Goal: Task Accomplishment & Management: Complete application form

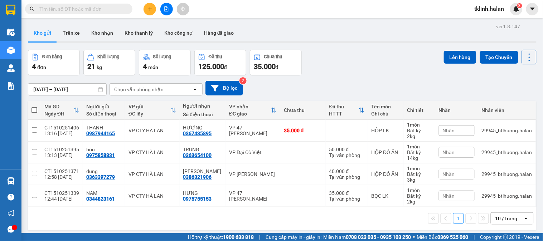
click at [73, 8] on input "text" at bounding box center [81, 9] width 85 height 8
paste input "1310251350"
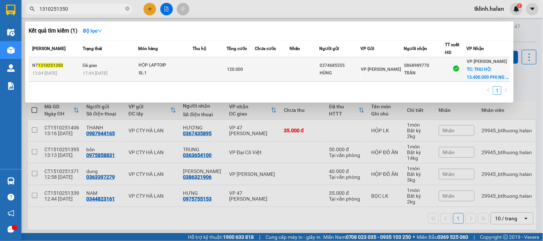
type input "1310251350"
click at [260, 75] on td at bounding box center [272, 69] width 35 height 25
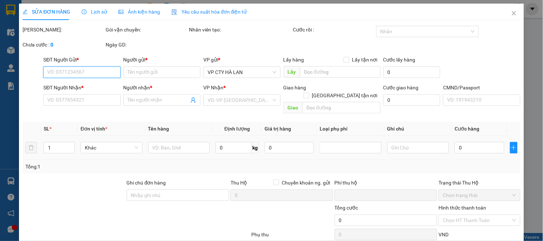
type input "0374685555"
type input "HÙNG"
type input "0868989770"
type input "TRẦN"
checkbox input "true"
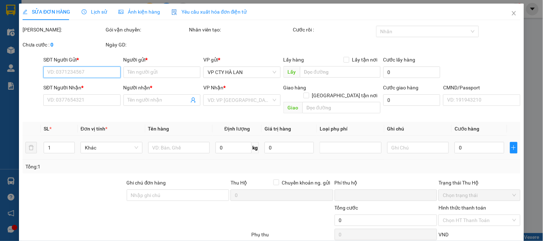
type input "THU HỘ: 13.400.000 PHI NG NHẬN THANH TOÁN"
type input "80.000"
checkbox input "true"
type input "0"
type input "120.000"
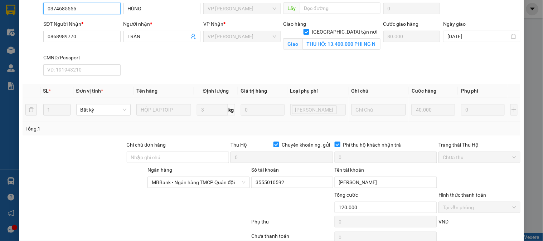
scroll to position [79, 0]
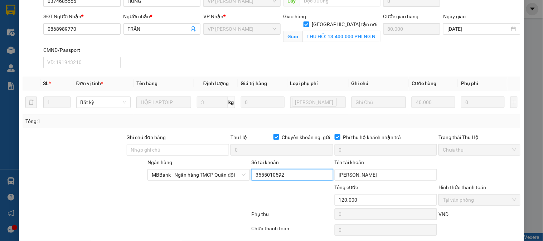
click at [279, 176] on input "3555010592" at bounding box center [292, 174] width 82 height 11
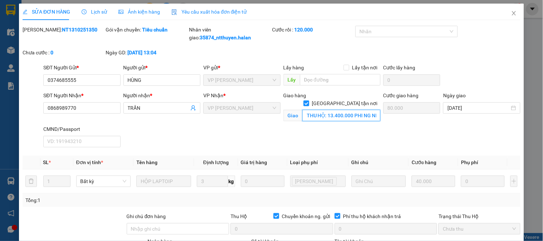
click at [341, 110] on input "THU HỘ: 13.400.000 PHI NG NHẬN THANH TOÁN" at bounding box center [342, 115] width 78 height 11
click at [368, 112] on input "THU HỘ: 13.400.000 PHI NG NHẬN THANH TOÁN" at bounding box center [342, 115] width 78 height 11
click at [361, 110] on input "THU HỘ: 13.400.000 PHI NG NHẬN THANH TOÁN" at bounding box center [342, 115] width 78 height 11
drag, startPoint x: 368, startPoint y: 108, endPoint x: 378, endPoint y: 108, distance: 10.0
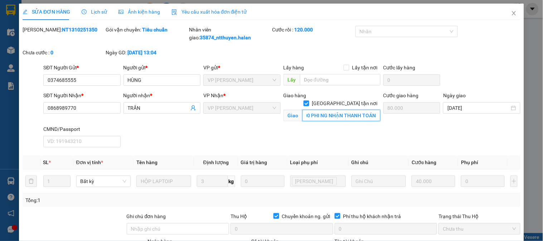
click at [378, 108] on div "SĐT Người Nhận * 0868989770 Người nhận * [PERSON_NAME] * VP [PERSON_NAME] hàng …" at bounding box center [282, 121] width 480 height 59
click at [359, 138] on div "SĐT Người Nhận * 0868989770 Người nhận * [PERSON_NAME] * VP [PERSON_NAME] hàng …" at bounding box center [282, 121] width 480 height 59
click at [62, 37] on div "[PERSON_NAME]: NT1310251350" at bounding box center [63, 37] width 83 height 23
click at [62, 34] on div "[PERSON_NAME]: NT1310251350" at bounding box center [63, 37] width 83 height 23
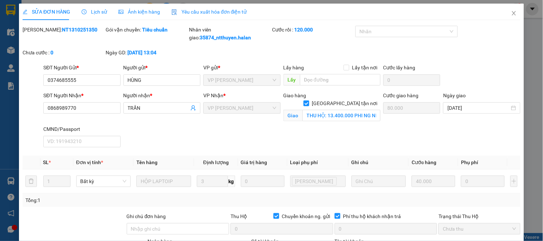
click at [62, 34] on div "[PERSON_NAME]: NT1310251350" at bounding box center [63, 37] width 83 height 23
copy b "NT1310251350"
click at [512, 12] on icon "close" at bounding box center [514, 13] width 4 height 4
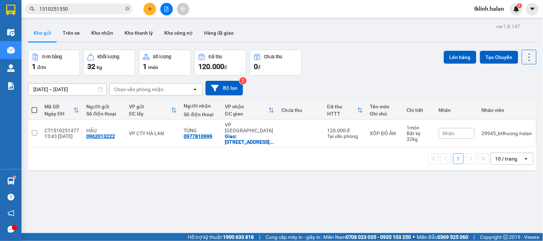
click at [98, 10] on input "1310251350" at bounding box center [81, 9] width 85 height 8
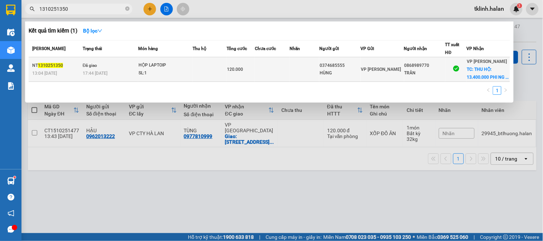
click at [275, 82] on td at bounding box center [272, 69] width 35 height 25
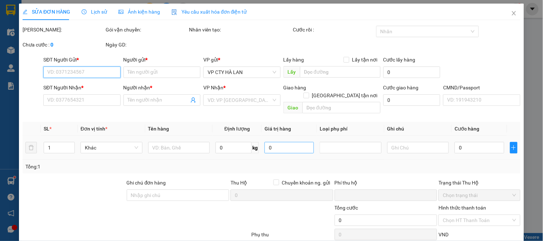
type input "0374685555"
type input "HÙNG"
type input "0868989770"
type input "TRẦN"
checkbox input "true"
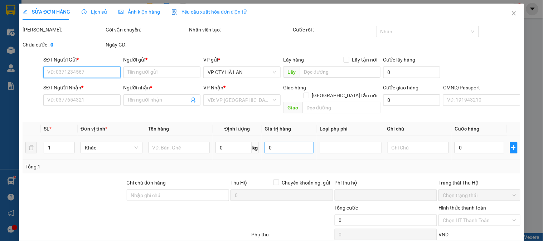
type input "THU HỘ: 13.400.000 PHI NG NHẬN THANH TOÁN"
type input "80.000"
checkbox input "true"
type input "0"
type input "120.000"
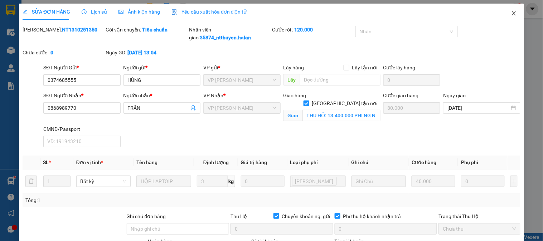
click at [513, 17] on span "Close" at bounding box center [514, 14] width 20 height 20
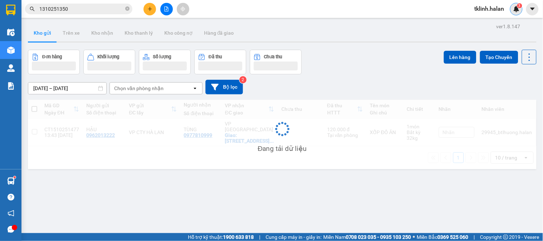
click at [518, 14] on div "3" at bounding box center [517, 9] width 13 height 13
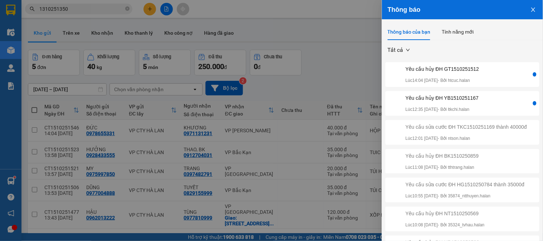
click at [265, 19] on div at bounding box center [271, 120] width 543 height 241
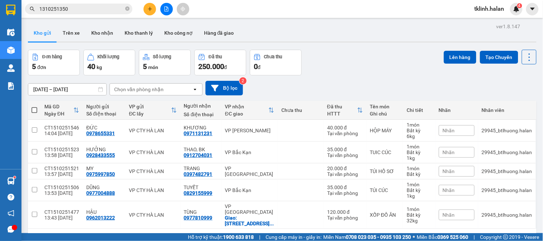
click at [84, 8] on input "1310251350" at bounding box center [81, 9] width 85 height 8
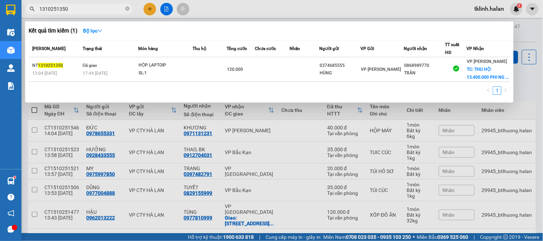
click at [84, 8] on input "1310251350" at bounding box center [81, 9] width 85 height 8
click at [127, 9] on icon "close-circle" at bounding box center [127, 8] width 4 height 4
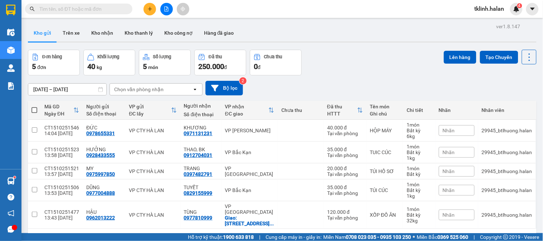
click at [116, 9] on input "text" at bounding box center [81, 9] width 85 height 8
paste input "1110252048"
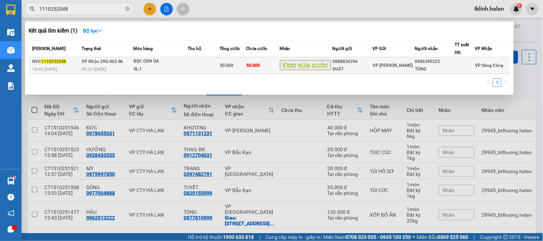
type input "1110252048"
click at [220, 66] on td at bounding box center [204, 65] width 32 height 17
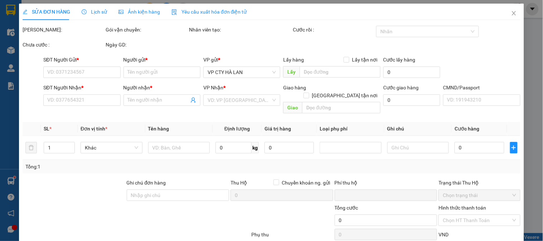
type input "0888836396"
type input "DUẬT"
type input "0986390325"
type input "TÙNG"
type input "0"
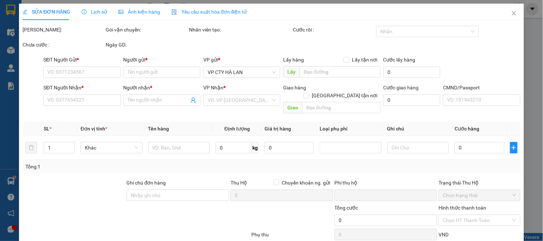
type input "50.000"
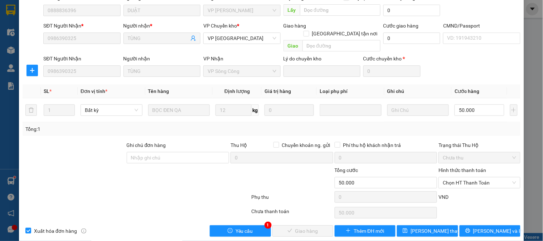
scroll to position [63, 0]
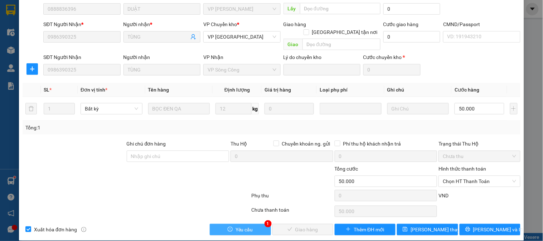
click at [248, 226] on span "Yêu cầu" at bounding box center [245, 230] width 18 height 8
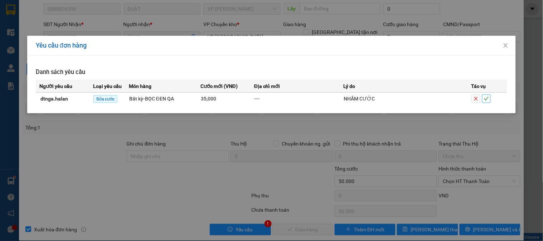
click at [491, 99] on button "button" at bounding box center [487, 99] width 9 height 9
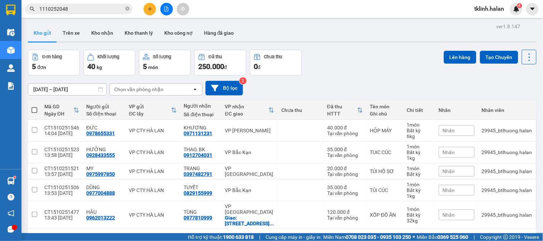
click at [76, 9] on input "1110252048" at bounding box center [81, 9] width 85 height 8
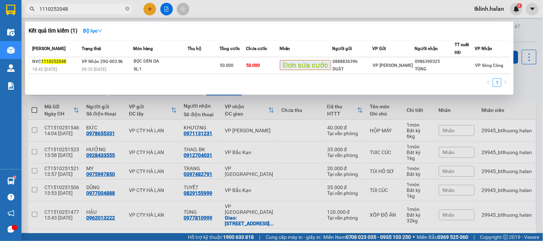
click at [76, 8] on input "1110252048" at bounding box center [81, 9] width 85 height 8
paste input "510251593"
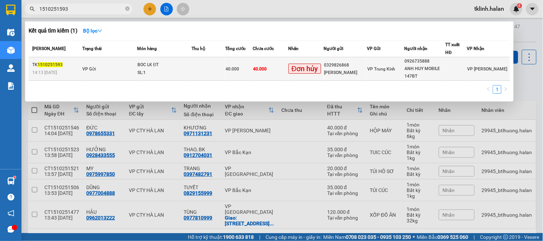
type input "1510251593"
click at [279, 71] on td "40.000" at bounding box center [270, 69] width 35 height 24
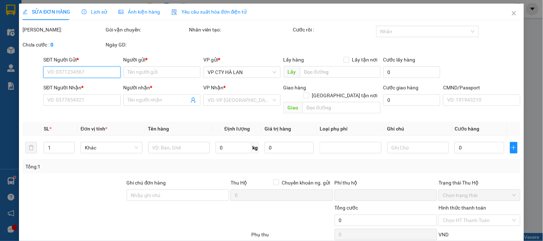
type input "0329826868"
type input "[PERSON_NAME]"
type input "0926735888"
type input "ANH HUY MOBILE 147BT"
type input "0"
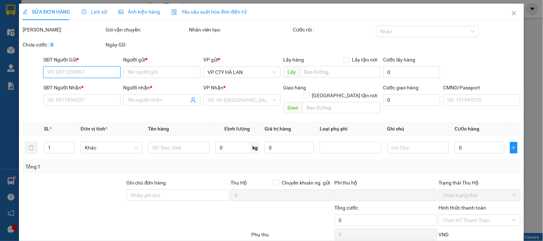
type input "40.000"
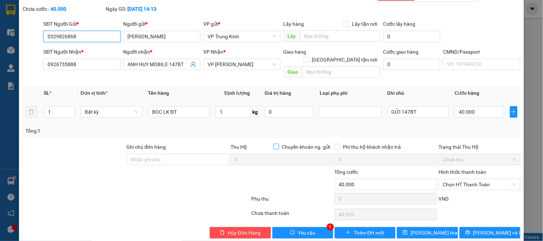
scroll to position [39, 0]
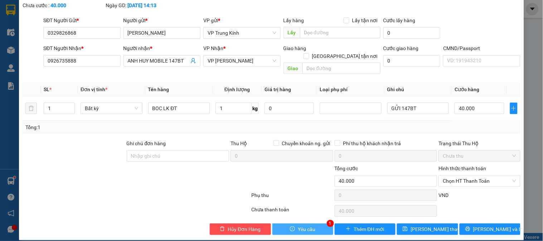
click at [307, 224] on button "Yêu cầu" at bounding box center [303, 229] width 61 height 11
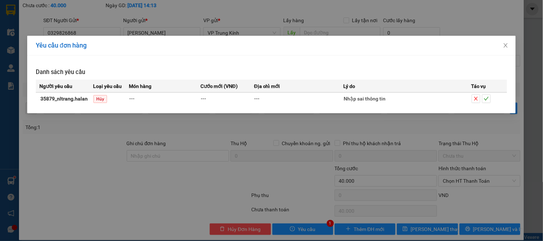
drag, startPoint x: 211, startPoint y: 166, endPoint x: 200, endPoint y: 162, distance: 11.9
click at [210, 166] on div "Yêu cầu đơn hàng Danh sách yêu cầu Người yêu cầu Loại yêu cầu Món hàng Cước mới…" at bounding box center [271, 120] width 543 height 241
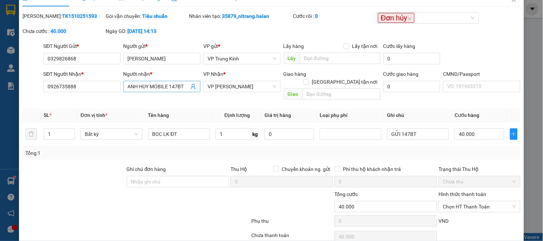
scroll to position [0, 0]
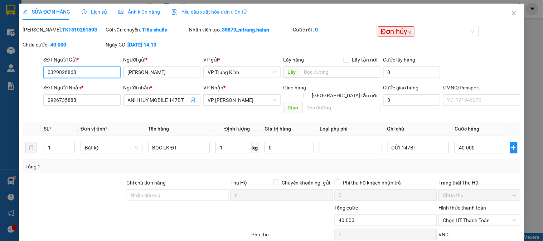
click at [91, 72] on input "0329826868" at bounding box center [81, 72] width 77 height 11
click at [512, 9] on span "Close" at bounding box center [514, 14] width 20 height 20
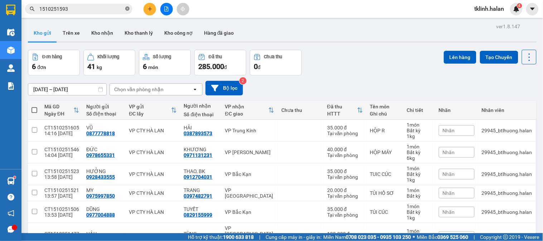
click at [127, 9] on icon "close-circle" at bounding box center [127, 8] width 4 height 4
paste input "0329826868"
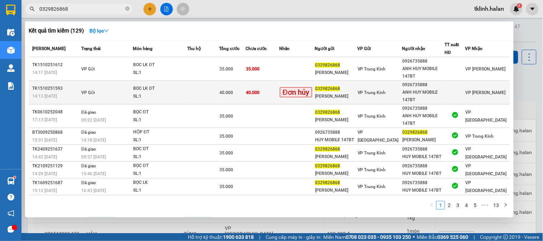
type input "0329826868"
click at [203, 93] on td at bounding box center [203, 93] width 32 height 24
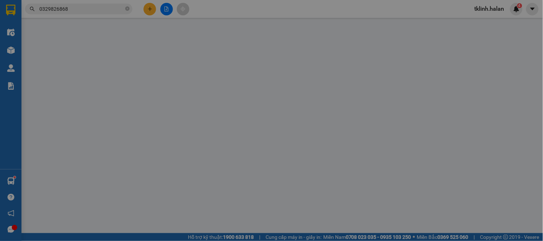
type input "0329826868"
type input "[PERSON_NAME]"
type input "0926735888"
type input "ANH HUY MOBILE 147BT"
type input "0"
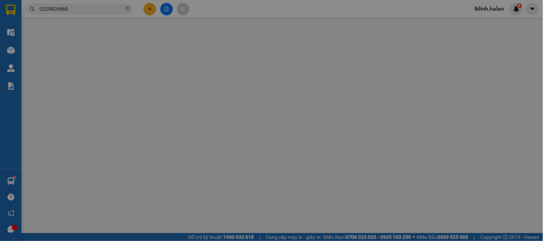
type input "40.000"
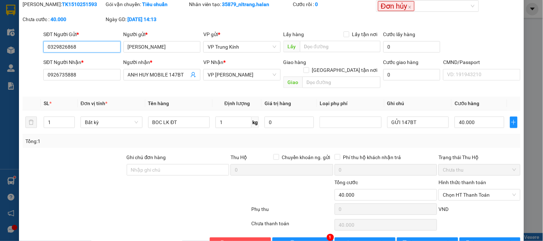
scroll to position [39, 0]
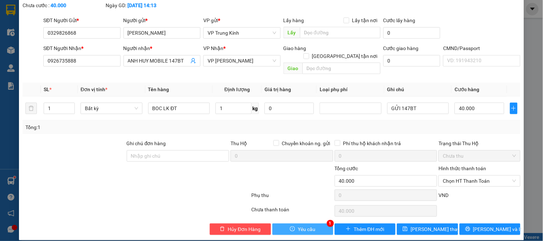
click at [311, 226] on span "Yêu cầu" at bounding box center [307, 230] width 18 height 8
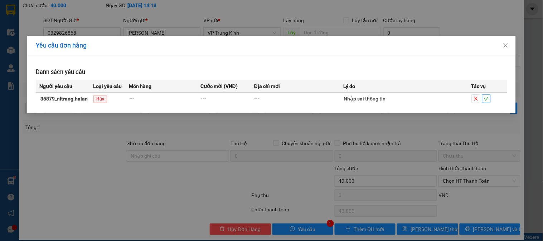
click at [489, 100] on icon "check" at bounding box center [486, 98] width 5 height 5
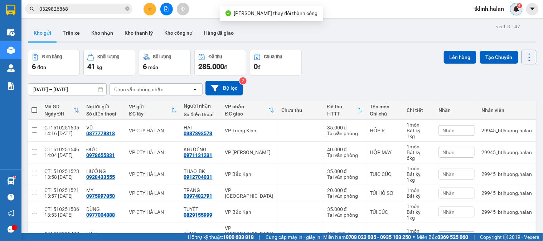
click at [518, 10] on img at bounding box center [517, 9] width 6 height 6
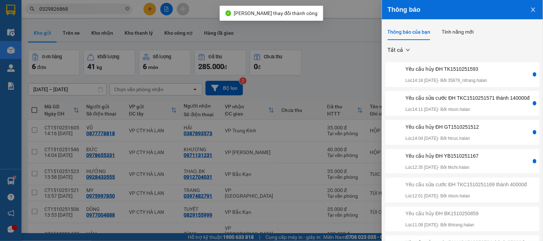
click at [488, 102] on div "Yêu cầu sửa cước ĐH TKC1510251571 thành 140000đ" at bounding box center [468, 98] width 124 height 8
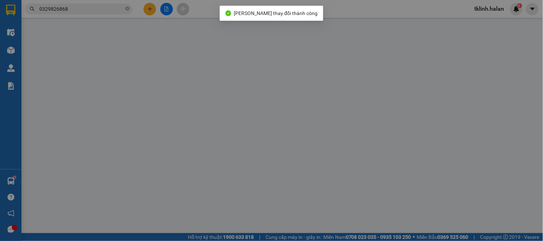
type input "0902139889"
type input "CAO"
type input "0848934444"
type input "HUY"
type input "0"
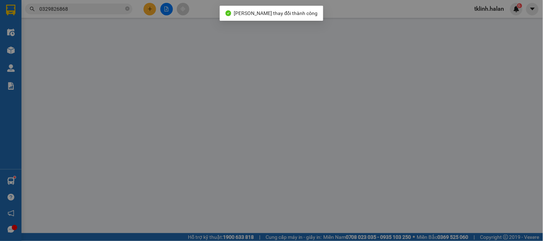
type input "75.000"
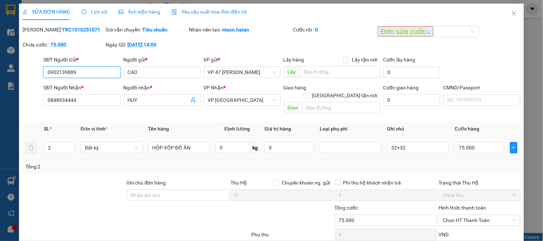
scroll to position [39, 0]
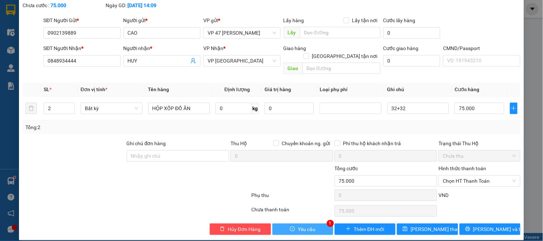
click at [302, 226] on span "Yêu cầu" at bounding box center [307, 230] width 18 height 8
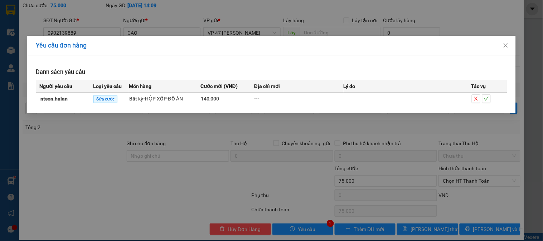
click at [492, 100] on div at bounding box center [489, 99] width 35 height 9
click at [488, 99] on icon "check" at bounding box center [486, 98] width 5 height 5
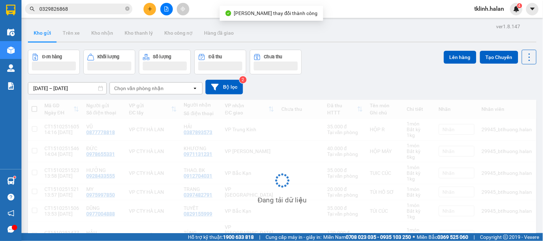
click at [520, 8] on span "4" at bounding box center [520, 5] width 3 height 5
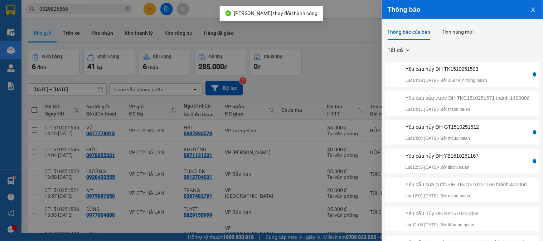
click at [488, 75] on div "Yêu cầu hủy ĐH TK1510251593 Lúc 14:18 [DATE] - Bởi 35879_nltrang.halan" at bounding box center [447, 74] width 82 height 19
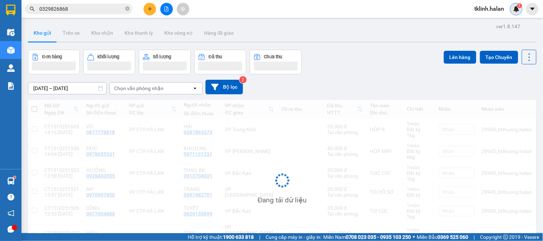
click at [519, 9] on img at bounding box center [517, 9] width 6 height 6
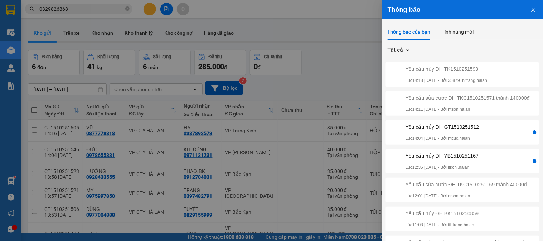
click at [497, 139] on div "Yêu cầu hủy ĐH GT1510251512 Lúc 14:04 [DATE] - Bởi htcuc.halan" at bounding box center [459, 132] width 145 height 19
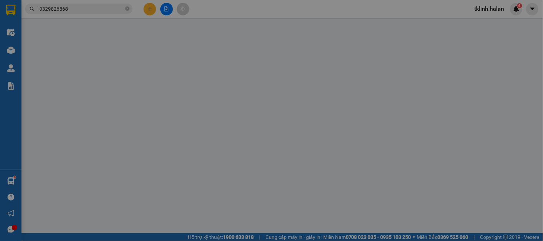
type input "0989885114"
type input "TÂM"
type input "0822685555"
type input "TUẤN"
type input "0"
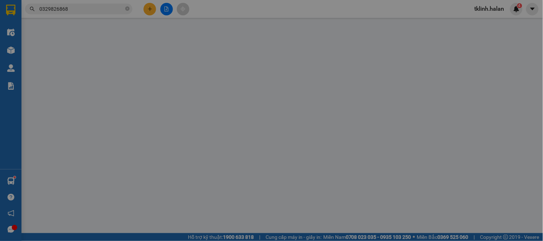
type input "70.000"
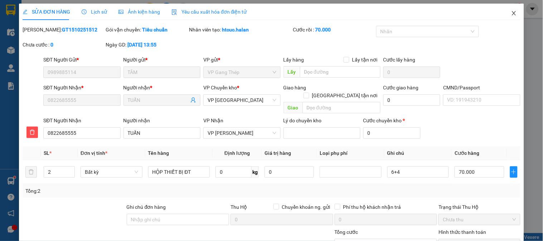
click at [513, 11] on span "Close" at bounding box center [514, 14] width 20 height 20
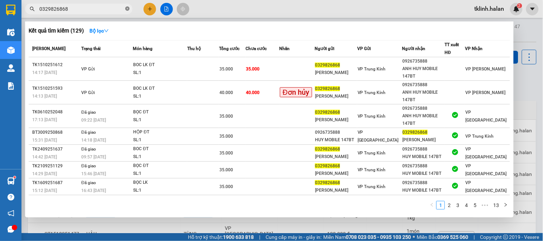
click at [127, 8] on icon "close-circle" at bounding box center [127, 8] width 4 height 4
paste input "0989885114"
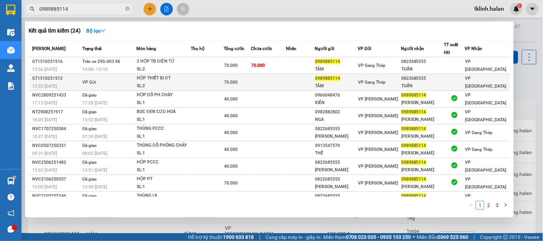
type input "0989885114"
click at [287, 80] on td at bounding box center [268, 82] width 35 height 17
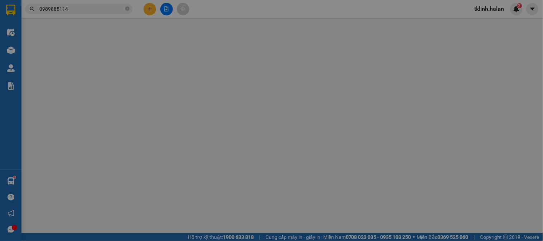
type input "0989885114"
type input "TÂM"
type input "0822685555"
type input "TUẤN"
type input "0"
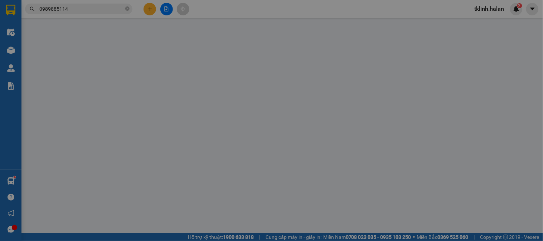
type input "70.000"
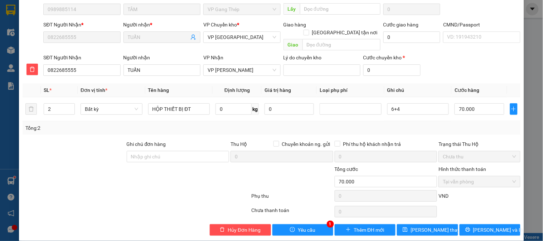
scroll to position [63, 0]
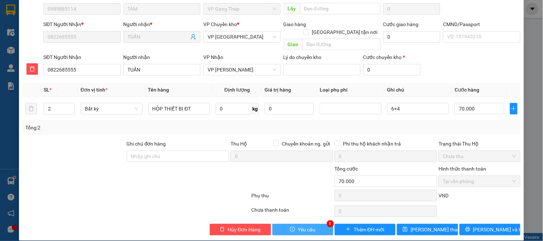
click at [306, 226] on span "Yêu cầu" at bounding box center [307, 230] width 18 height 8
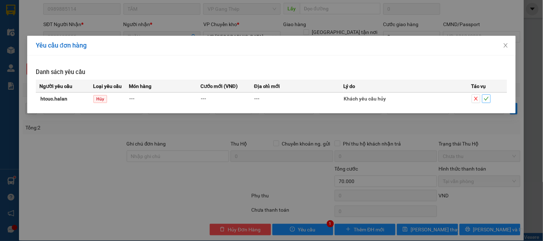
click at [489, 98] on icon "check" at bounding box center [486, 98] width 5 height 5
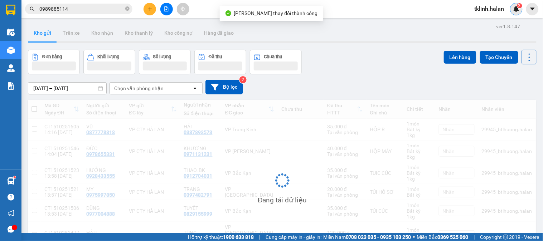
click at [519, 9] on img at bounding box center [517, 9] width 6 height 6
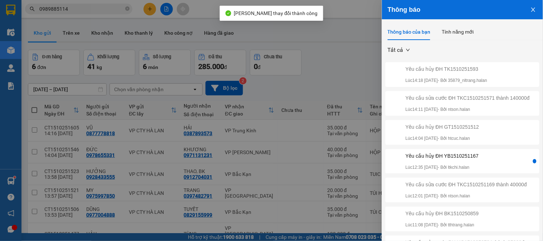
click at [490, 164] on div "Yêu cầu hủy ĐH YB1510251167 Lúc 12:35 [DATE] - Bởi ltkchi.halan" at bounding box center [459, 161] width 145 height 19
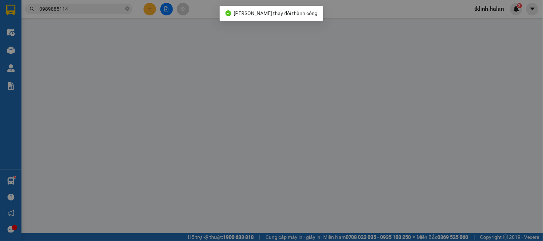
type input "0963865899"
type input "THÀNH"
type input "0793162222"
type input "LÂM"
type input "0"
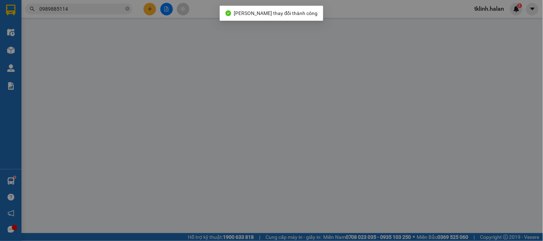
type input "40.000"
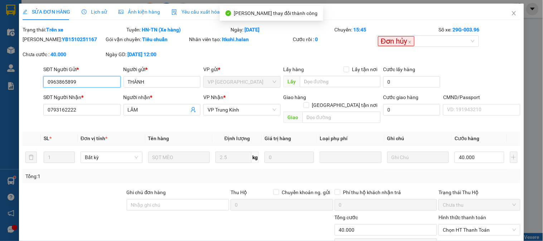
click at [67, 77] on input "0963865899" at bounding box center [81, 81] width 77 height 11
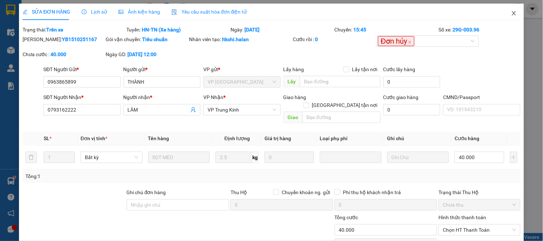
click at [512, 11] on icon "close" at bounding box center [515, 13] width 6 height 6
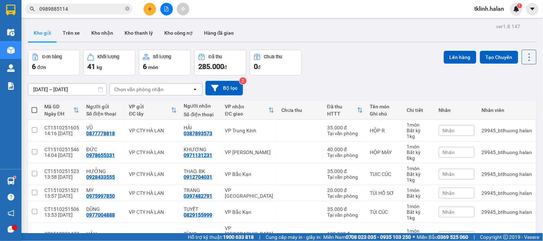
click at [130, 9] on span "0989885114" at bounding box center [78, 9] width 107 height 11
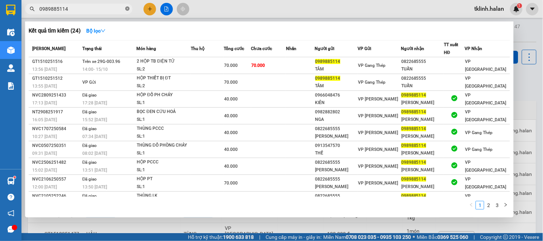
click at [126, 8] on icon "close-circle" at bounding box center [127, 8] width 4 height 4
paste input "0963865899"
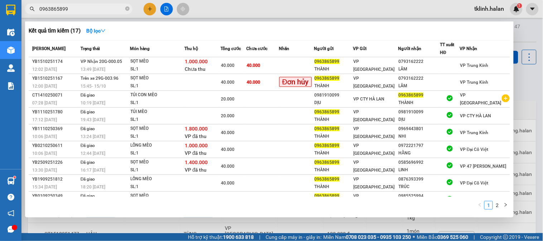
type input "0963865899"
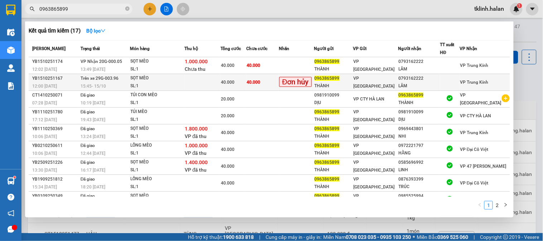
click at [264, 75] on td "40.000" at bounding box center [262, 82] width 33 height 17
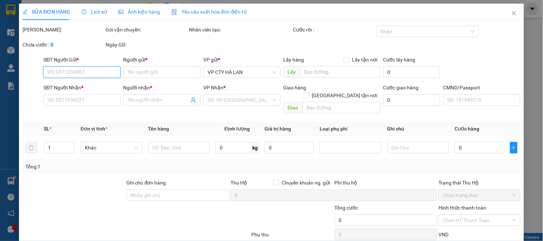
type input "0963865899"
type input "THÀNH"
type input "0793162222"
type input "LÂM"
type input "0"
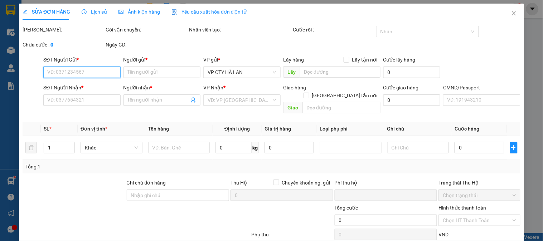
type input "40.000"
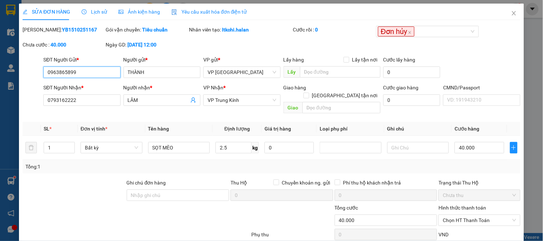
scroll to position [39, 0]
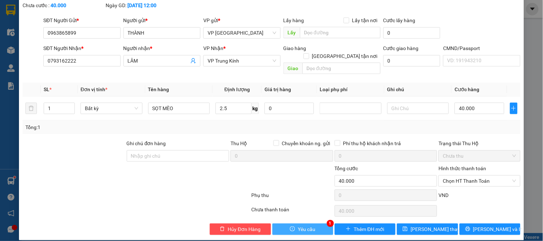
click at [303, 226] on span "Yêu cầu" at bounding box center [307, 230] width 18 height 8
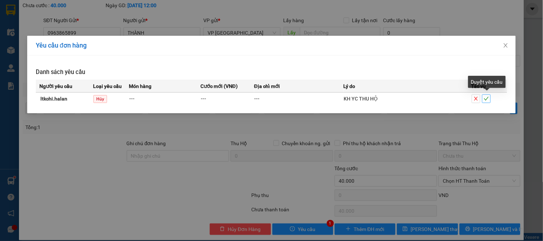
click at [485, 98] on icon "check" at bounding box center [486, 98] width 5 height 5
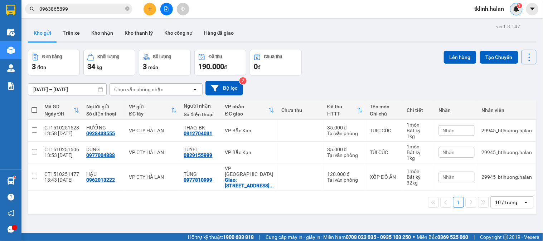
click at [521, 9] on div "1" at bounding box center [517, 9] width 13 height 13
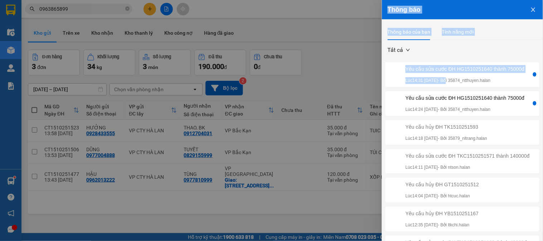
drag, startPoint x: 351, startPoint y: 73, endPoint x: 453, endPoint y: 82, distance: 102.2
click at [453, 82] on div "Thông báo Thông báo của bạn Tính năng mới Tất cả Yêu cầu sửa cước ĐH HG15102516…" at bounding box center [271, 120] width 543 height 241
click at [455, 73] on div "Yêu cầu sửa cước ĐH HG1510251640 thành 75000đ" at bounding box center [465, 69] width 119 height 8
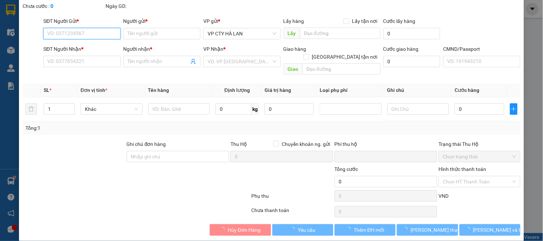
type input "0989504154"
type input "BẰNG"
type input "0982609426"
type input "HÙNG"
type input "0"
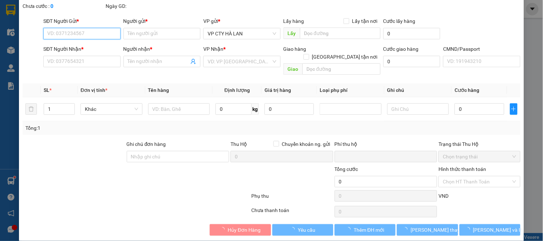
type input "90.000"
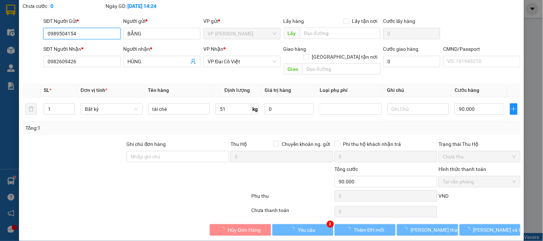
scroll to position [39, 0]
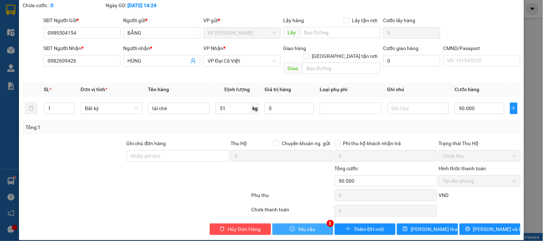
click at [305, 226] on span "Yêu cầu" at bounding box center [307, 230] width 18 height 8
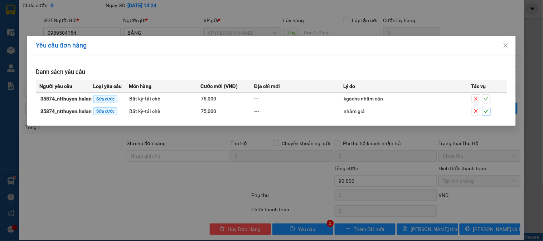
click at [490, 112] on span "check" at bounding box center [487, 111] width 8 height 5
